Goal: Task Accomplishment & Management: Complete application form

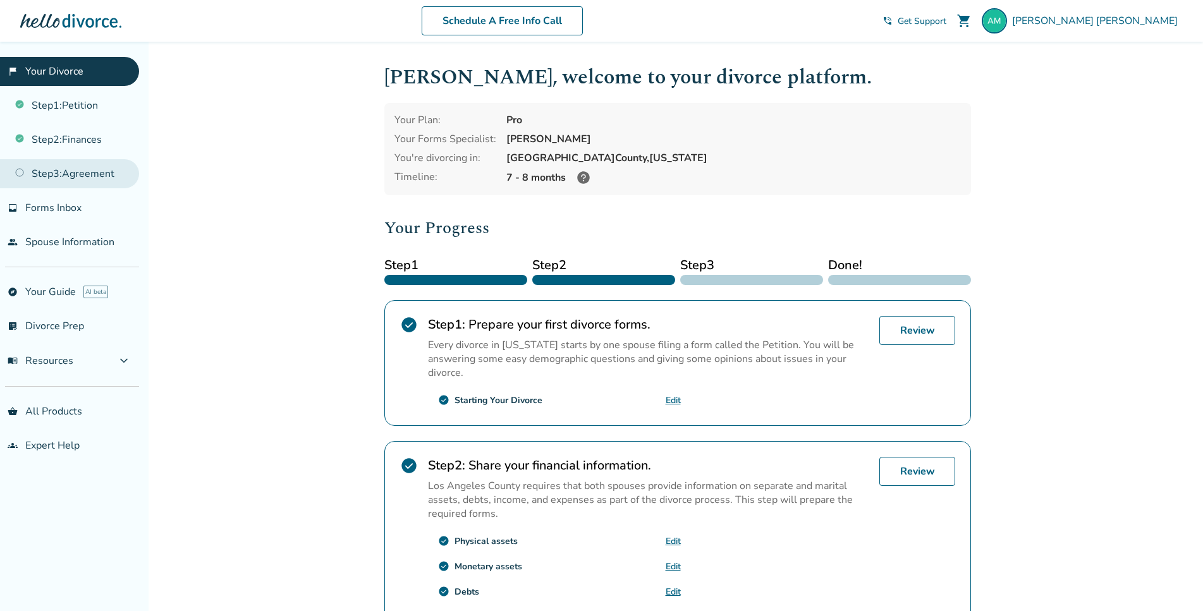
click at [97, 171] on link "Step 3 : Agreement" at bounding box center [69, 173] width 139 height 29
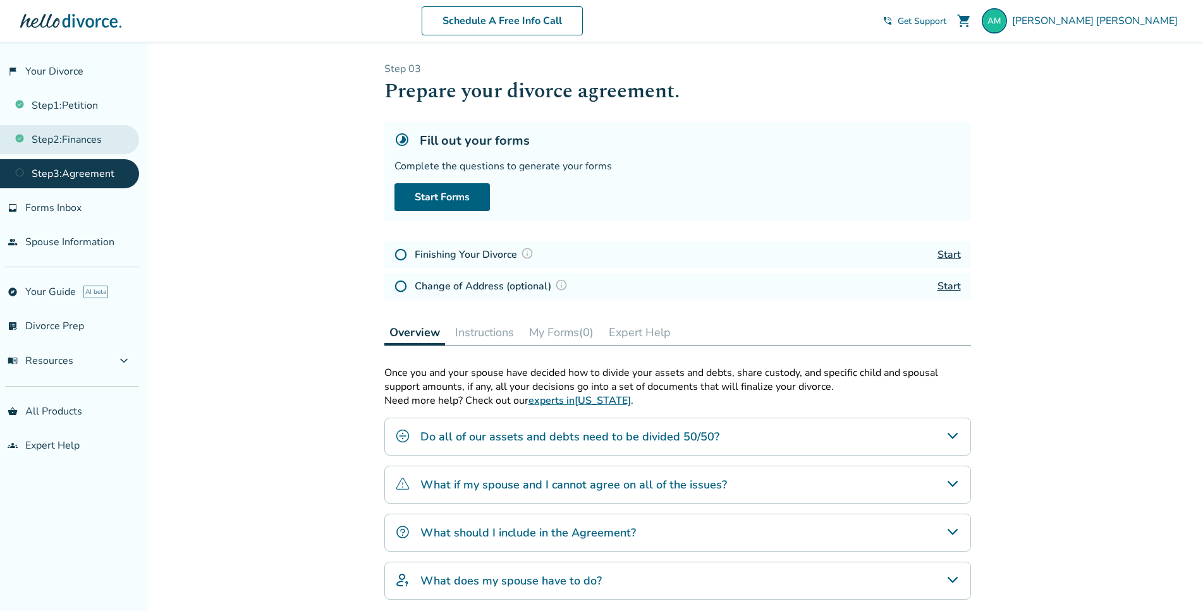
click at [93, 139] on link "Step 2 : Finances" at bounding box center [69, 139] width 139 height 29
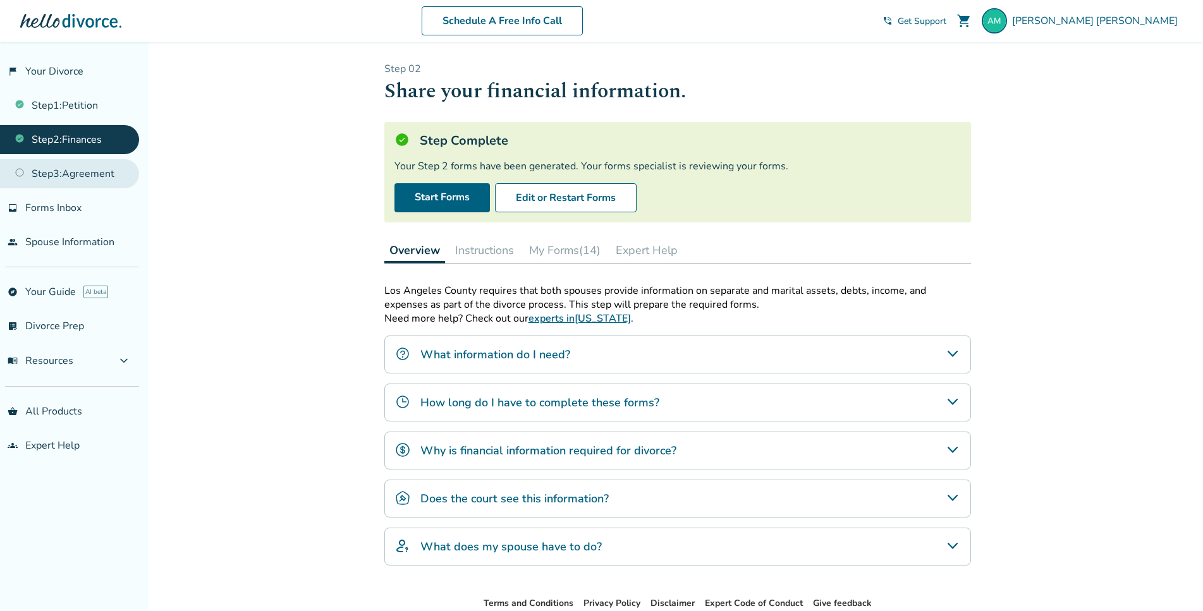
click at [103, 163] on link "Step 3 : Agreement" at bounding box center [69, 173] width 139 height 29
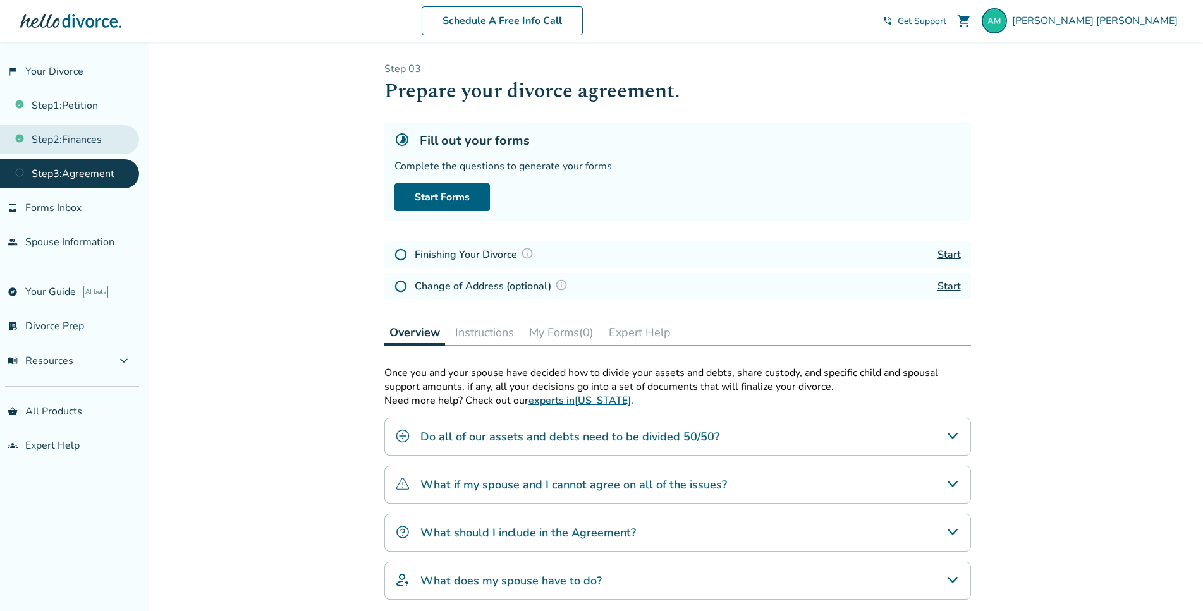
click at [77, 152] on link "Step 2 : Finances" at bounding box center [69, 139] width 139 height 29
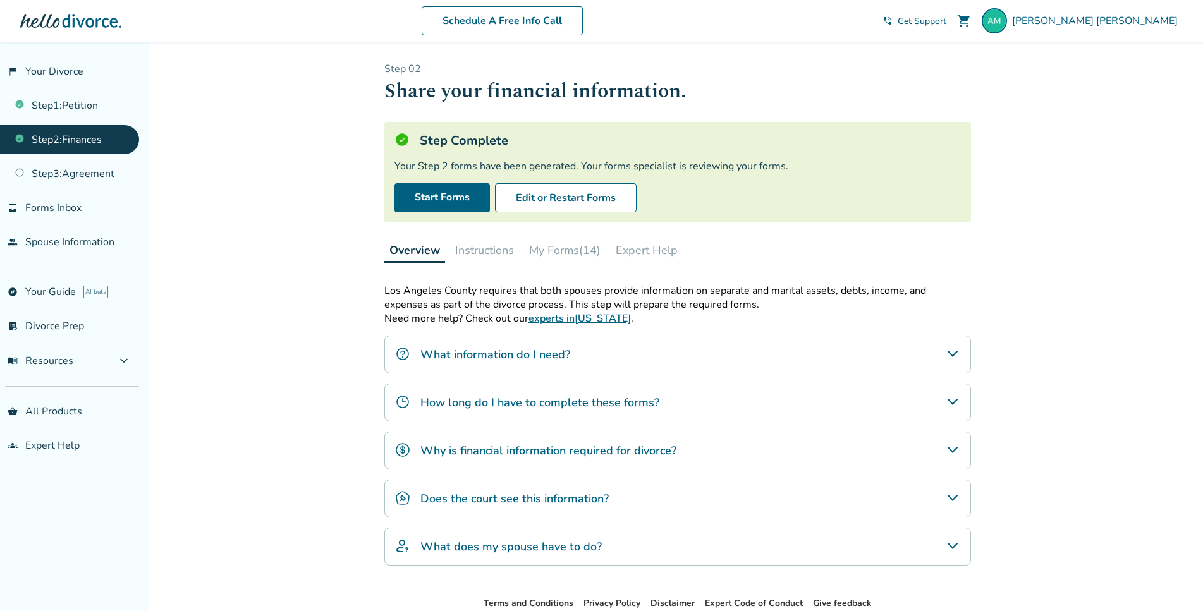
click at [571, 254] on button "My Forms (14)" at bounding box center [565, 250] width 82 height 25
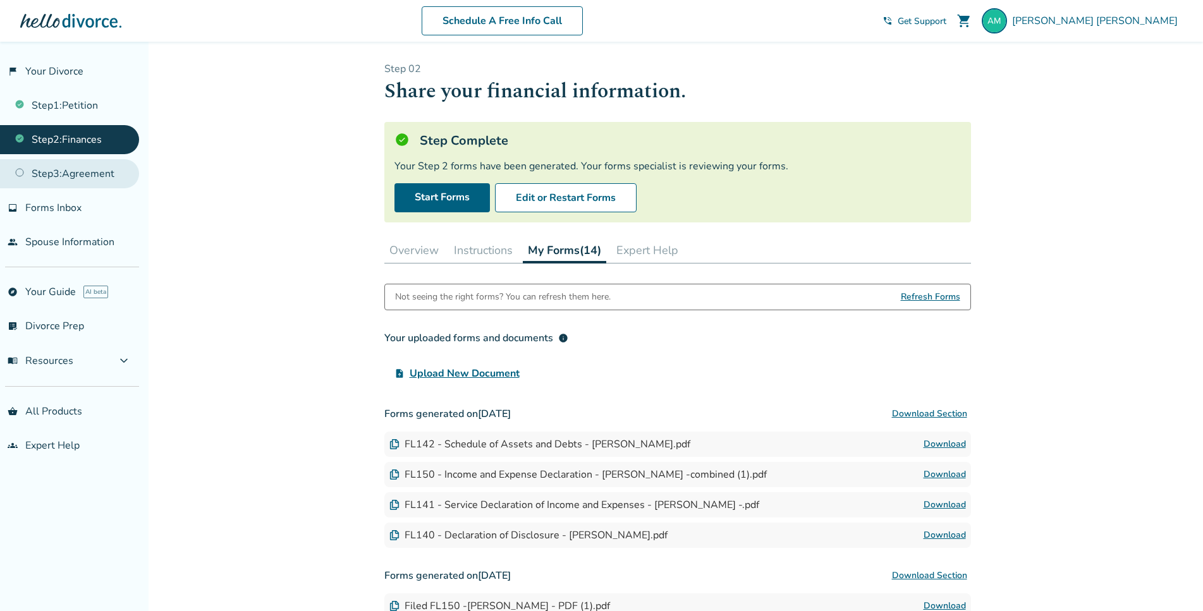
click at [108, 180] on link "Step 3 : Agreement" at bounding box center [69, 173] width 139 height 29
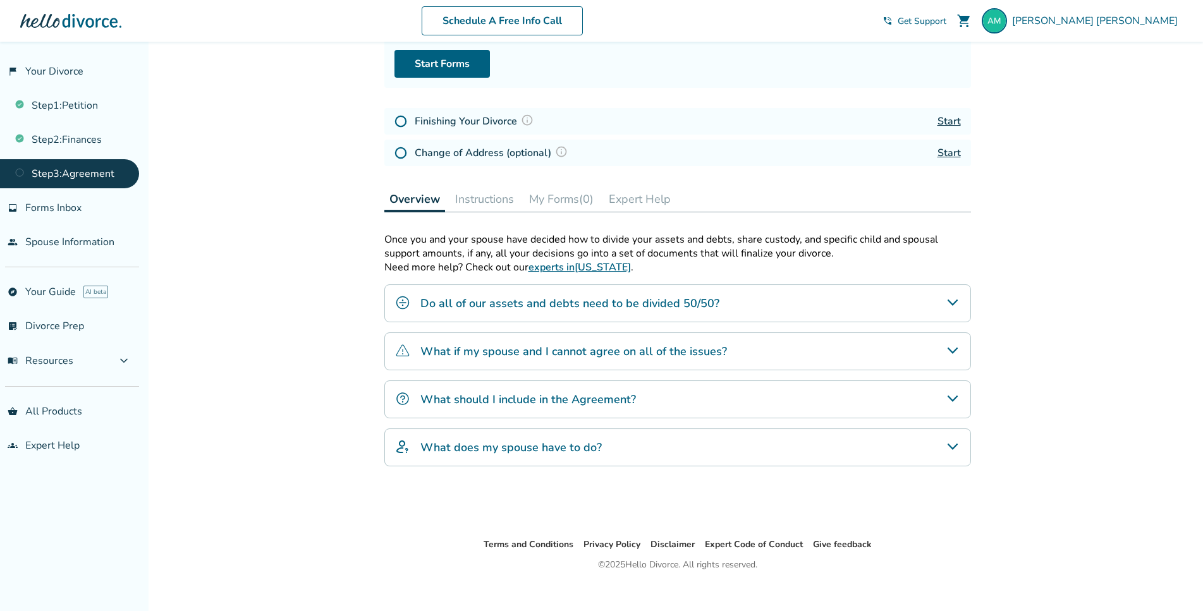
scroll to position [147, 0]
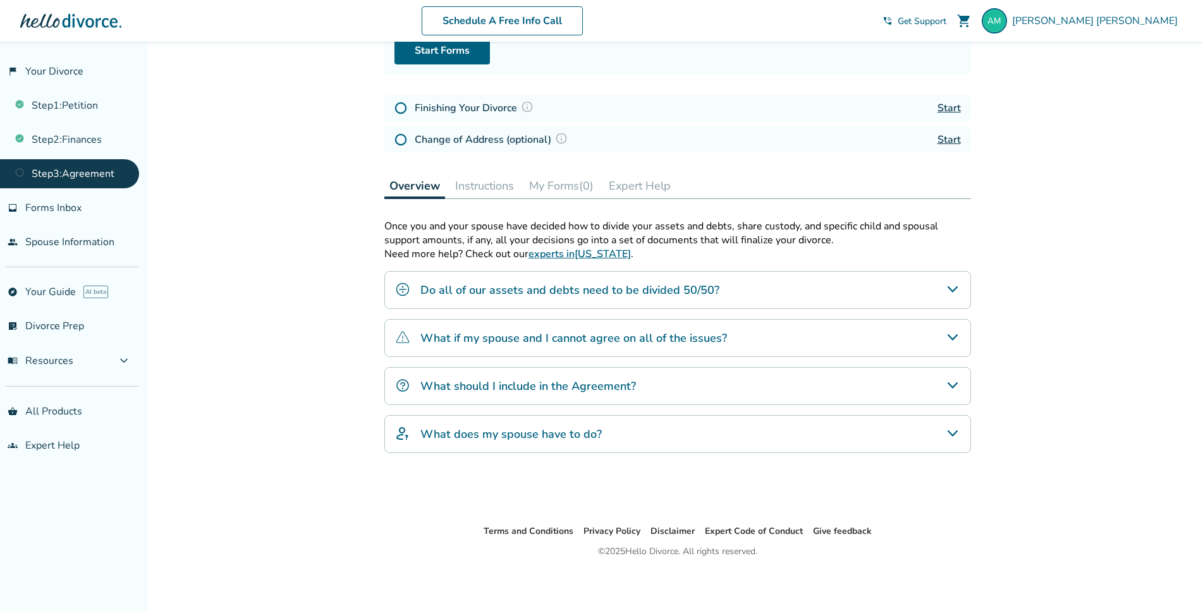
click at [949, 434] on icon "What does my spouse have to do?" at bounding box center [952, 433] width 15 height 15
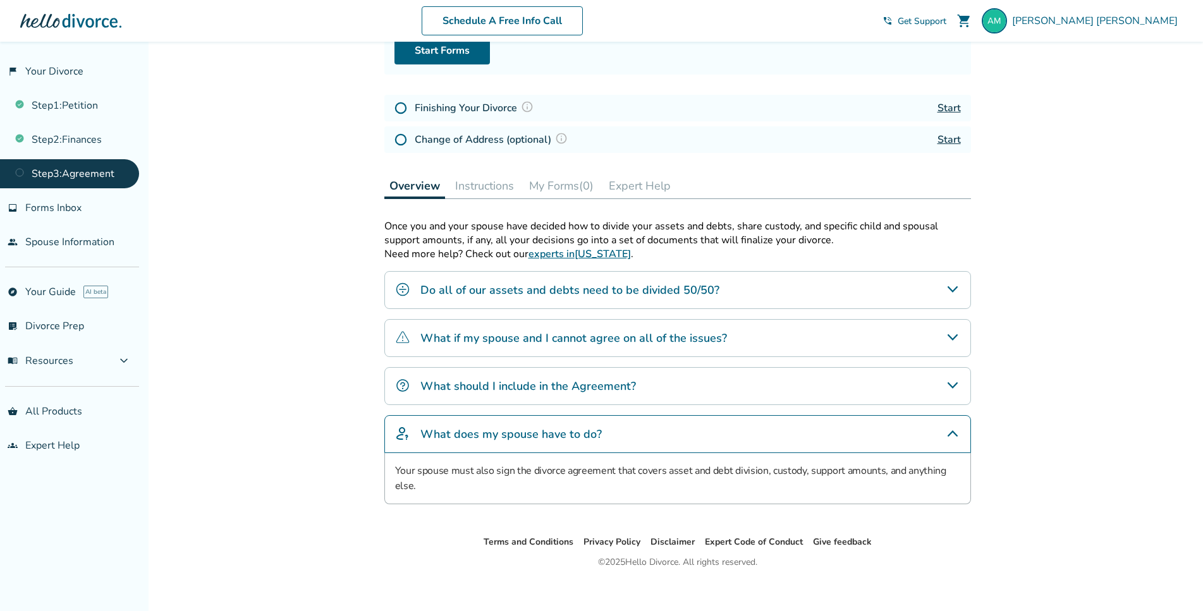
click at [948, 434] on icon "What does my spouse have to do?" at bounding box center [952, 433] width 15 height 15
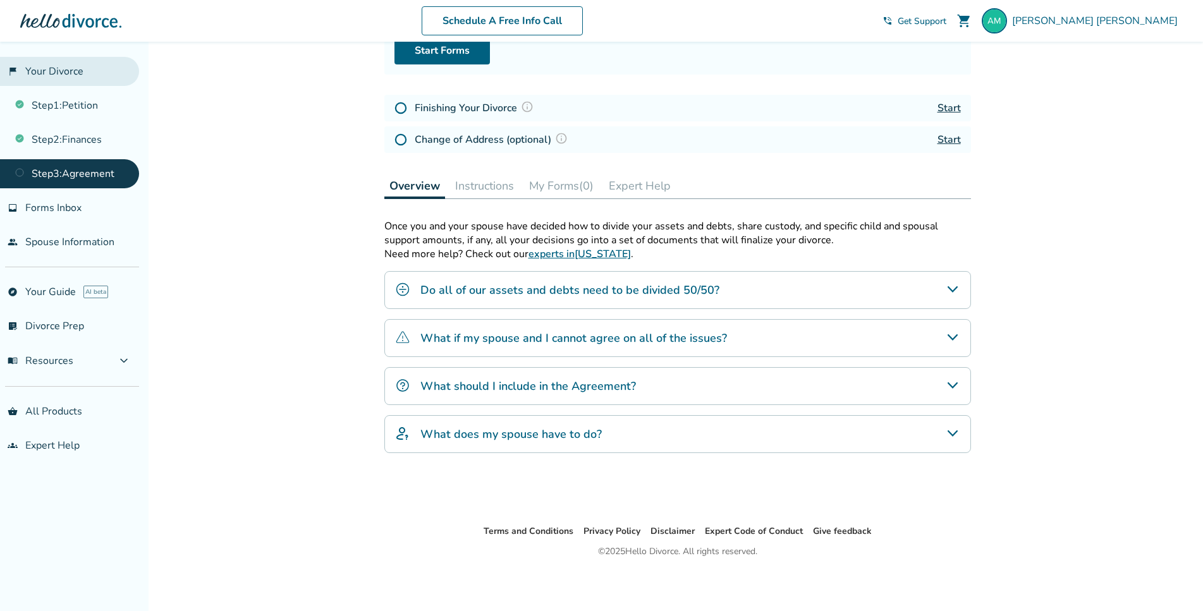
click at [81, 71] on link "flag_2 Your Divorce" at bounding box center [69, 71] width 139 height 29
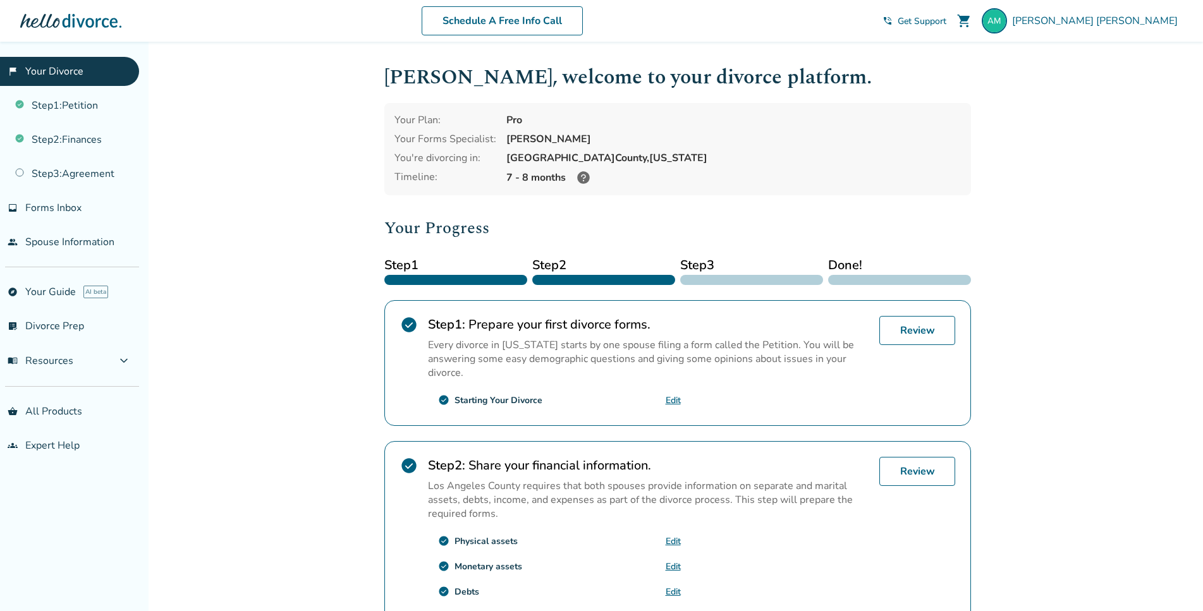
click at [583, 180] on icon at bounding box center [583, 177] width 13 height 13
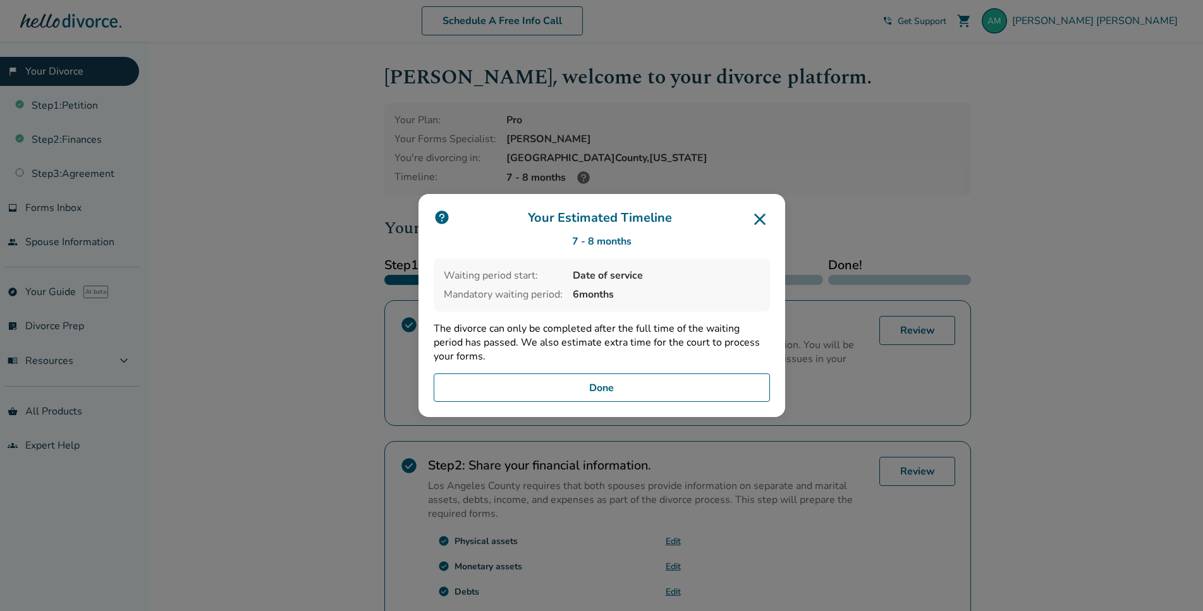
click at [767, 218] on icon at bounding box center [760, 219] width 20 height 20
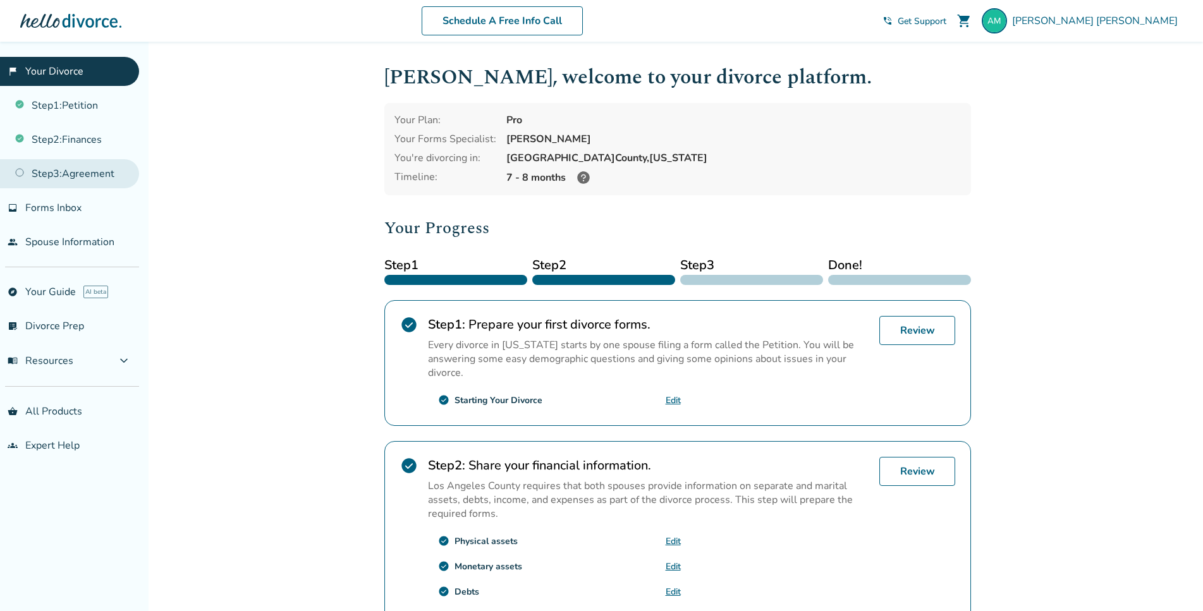
click at [93, 177] on link "Step 3 : Agreement" at bounding box center [69, 173] width 139 height 29
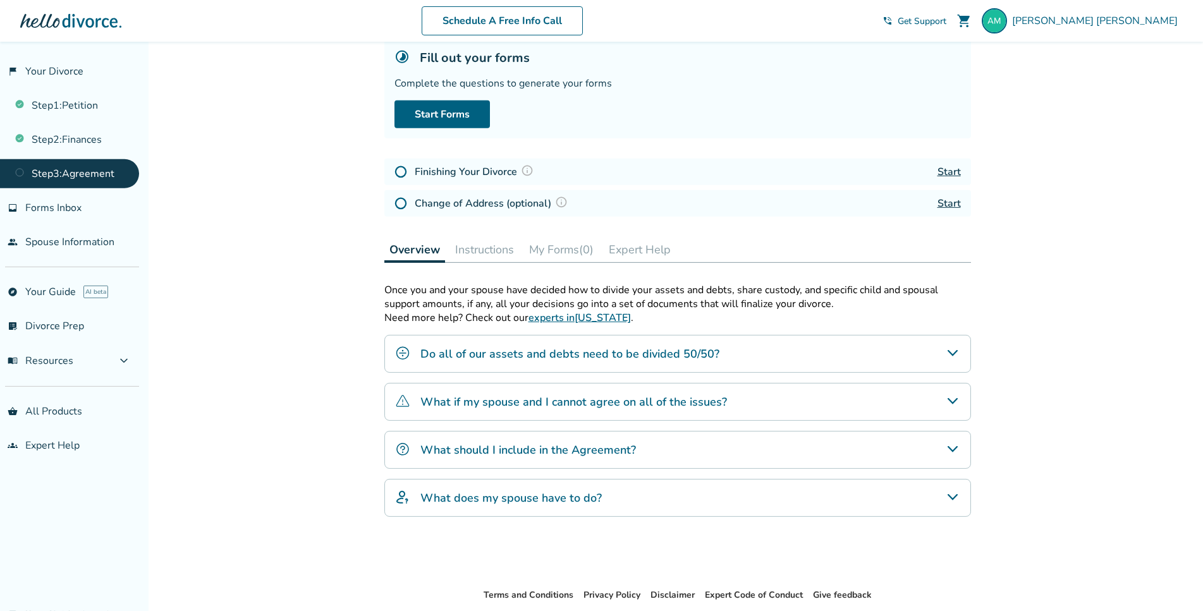
scroll to position [129, 0]
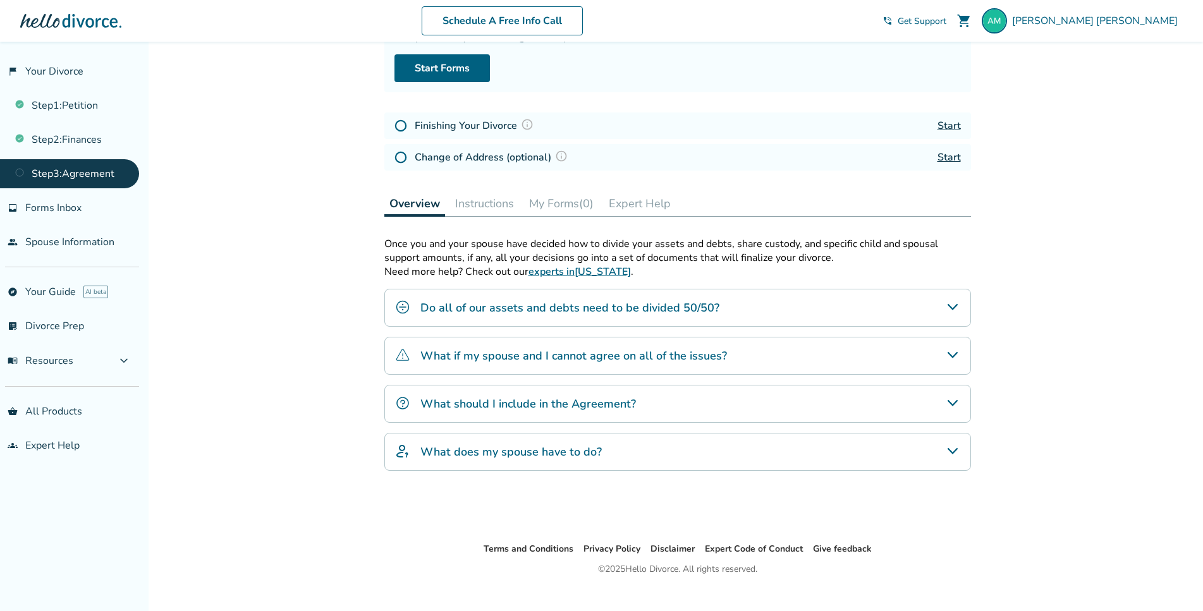
click at [958, 444] on icon "What does my spouse have to do?" at bounding box center [952, 451] width 15 height 15
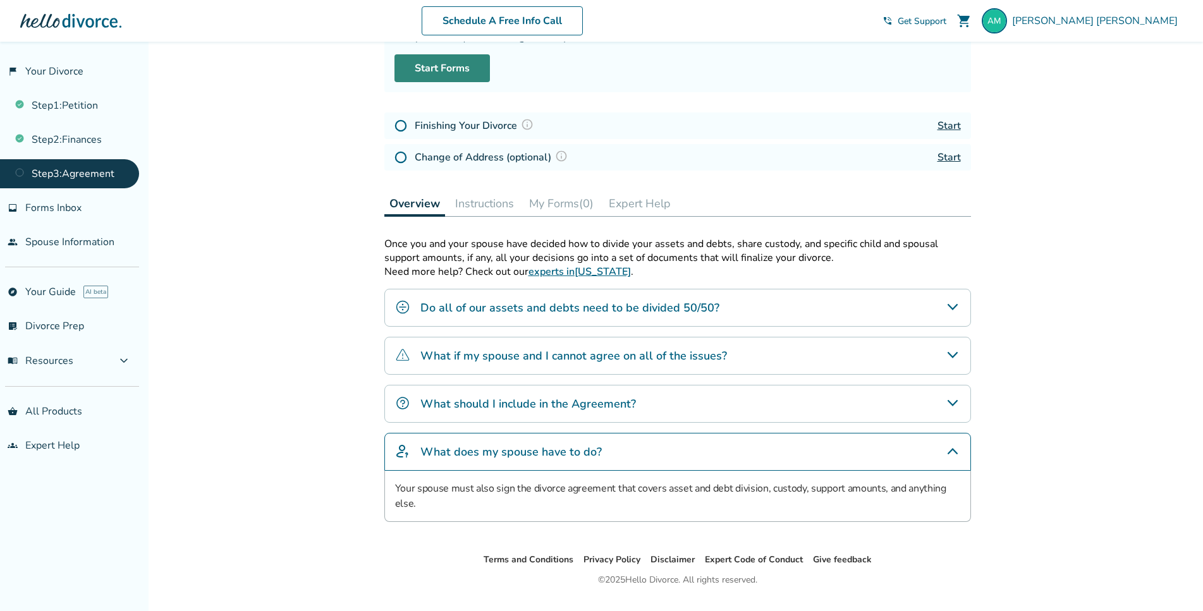
click at [448, 68] on link "Start Forms" at bounding box center [441, 68] width 95 height 28
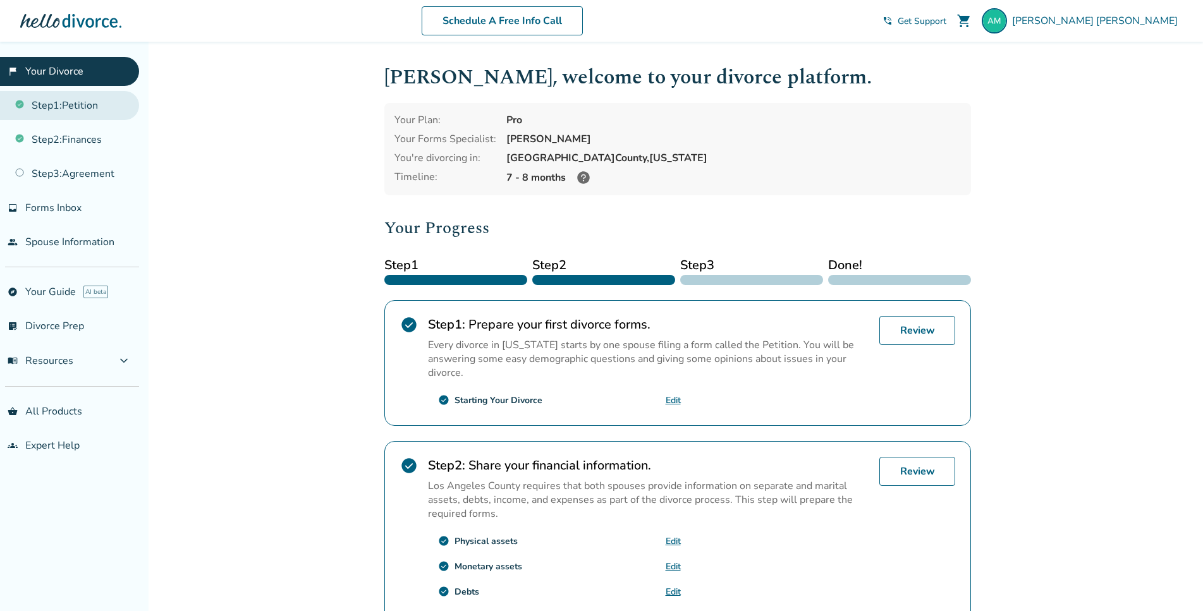
click at [90, 107] on link "Step 1 : Petition" at bounding box center [69, 105] width 139 height 29
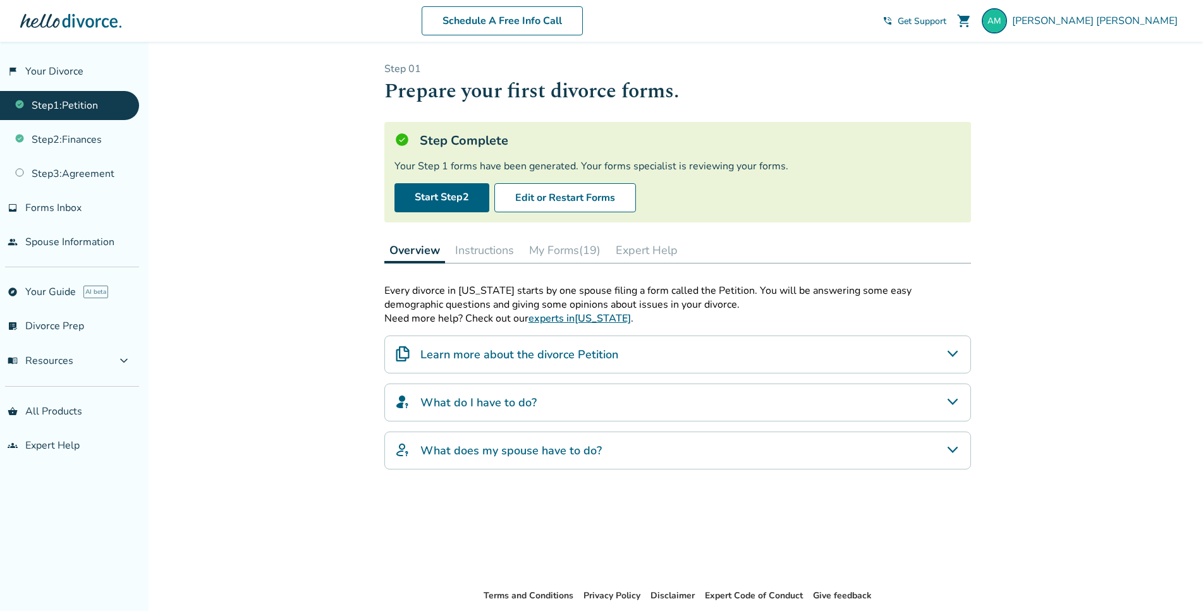
click at [570, 256] on button "My Forms (19)" at bounding box center [565, 250] width 82 height 25
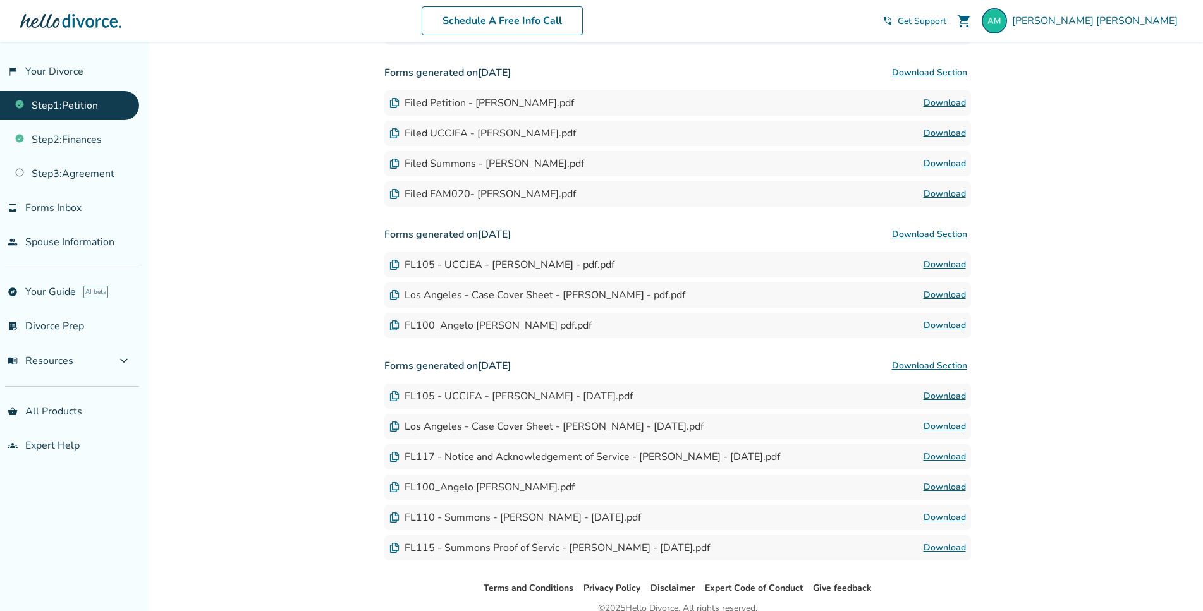
scroll to position [703, 0]
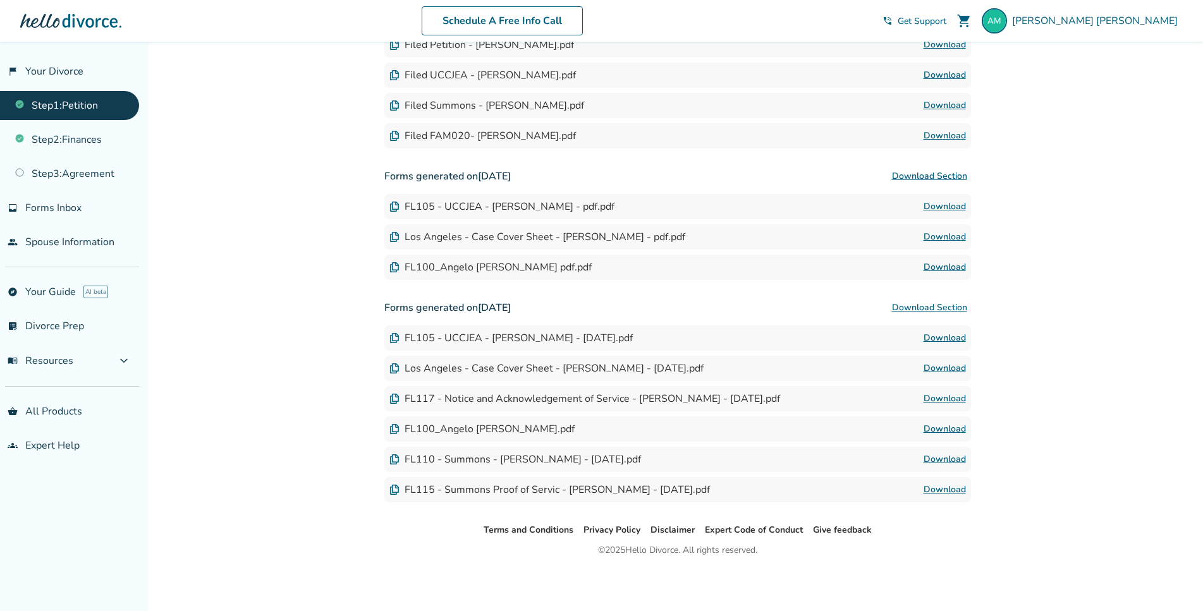
click at [954, 395] on link "Download" at bounding box center [944, 398] width 42 height 15
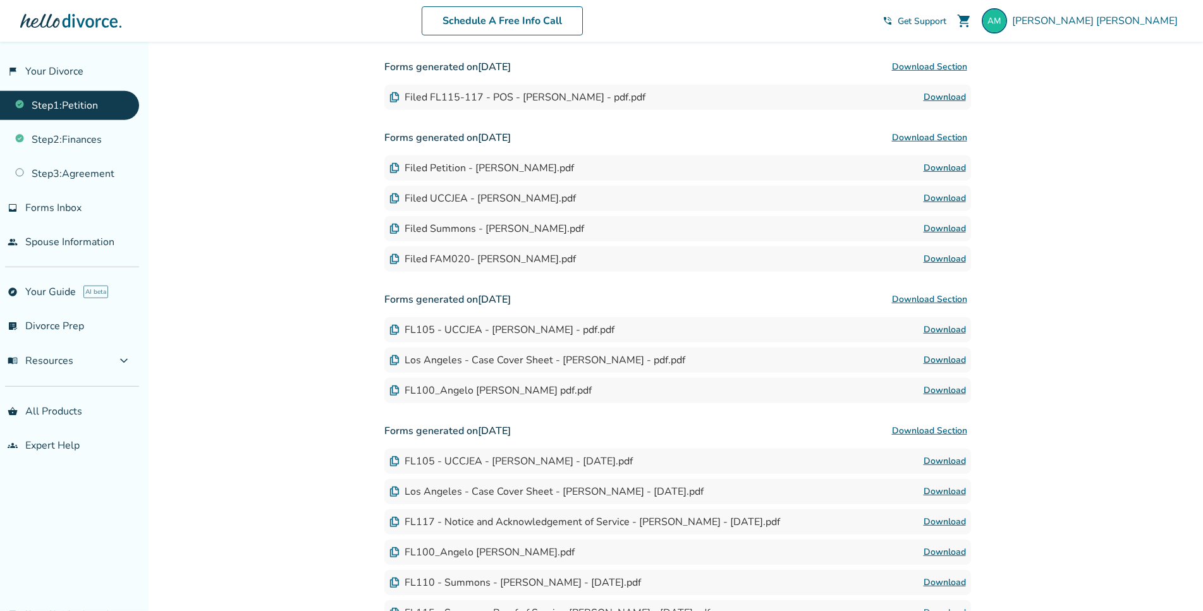
scroll to position [516, 0]
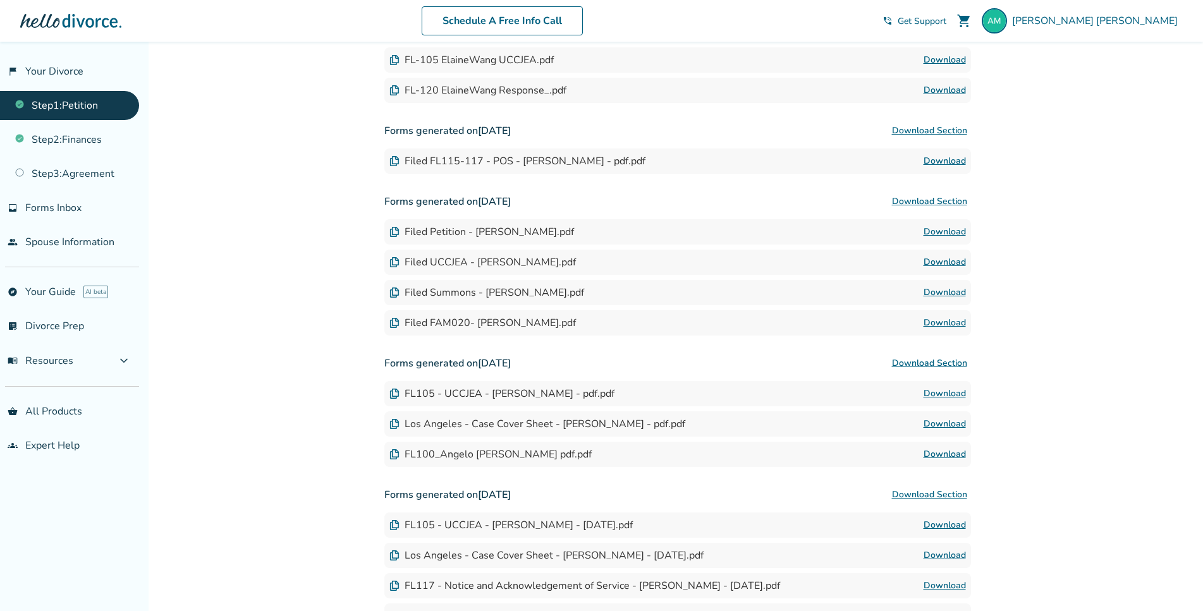
click at [940, 161] on link "Download" at bounding box center [944, 161] width 42 height 15
